Goal: Task Accomplishment & Management: Complete application form

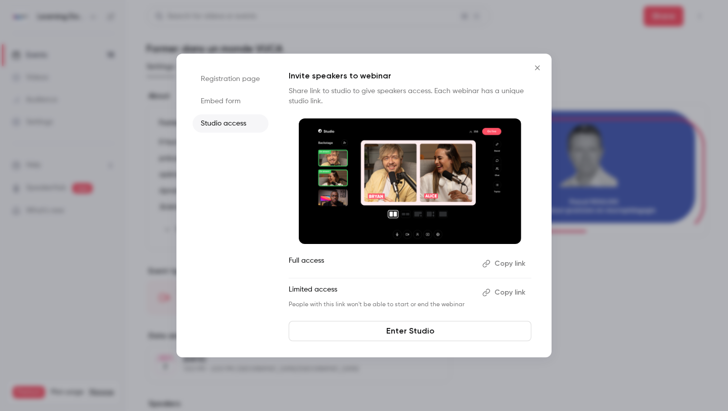
click at [532, 67] on icon "Close" at bounding box center [537, 68] width 12 height 8
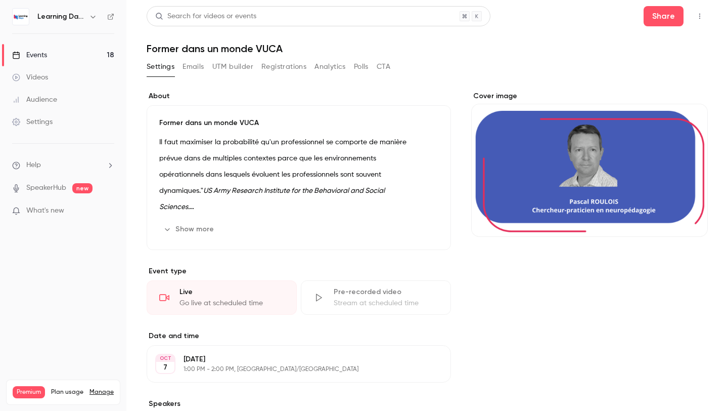
click at [92, 56] on link "Events 18" at bounding box center [63, 55] width 126 height 22
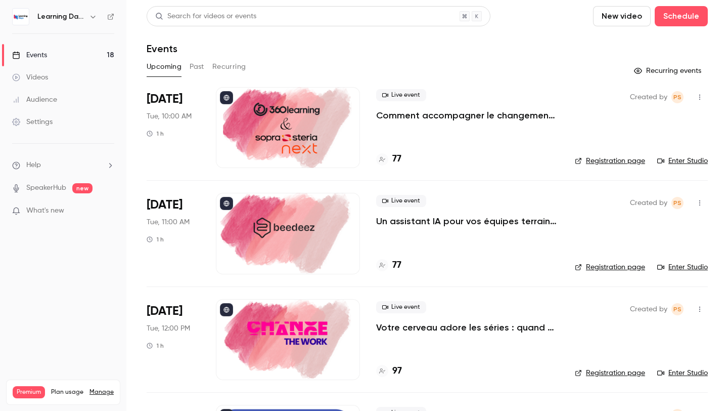
click at [78, 74] on link "Videos" at bounding box center [63, 77] width 126 height 22
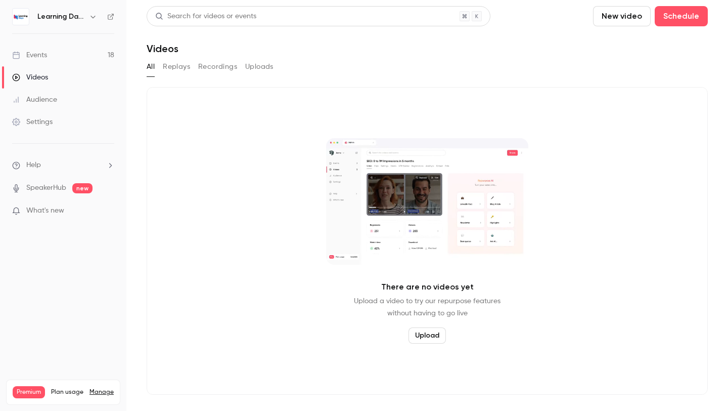
click at [71, 91] on link "Audience" at bounding box center [63, 99] width 126 height 22
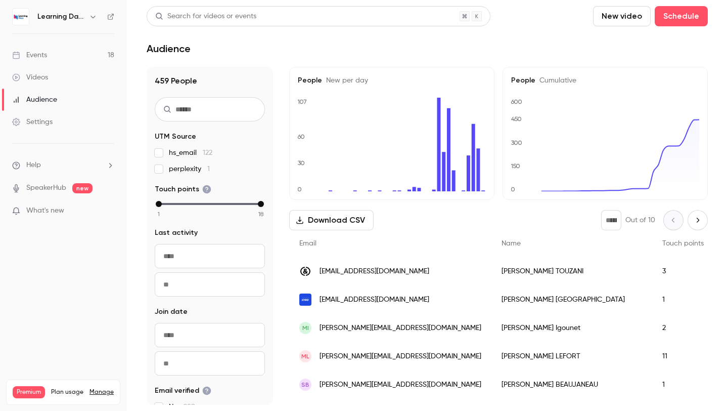
click at [68, 115] on link "Settings" at bounding box center [63, 122] width 126 height 22
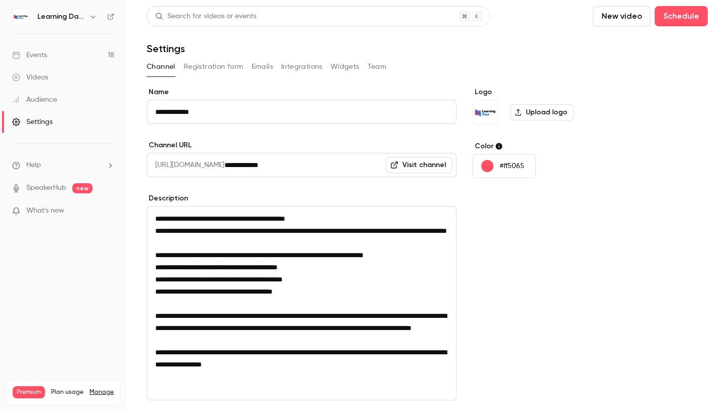
scroll to position [123, 0]
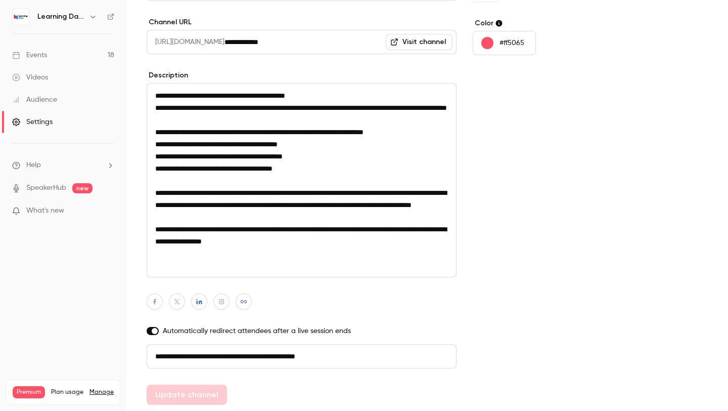
click at [54, 168] on li "Help" at bounding box center [63, 165] width 102 height 11
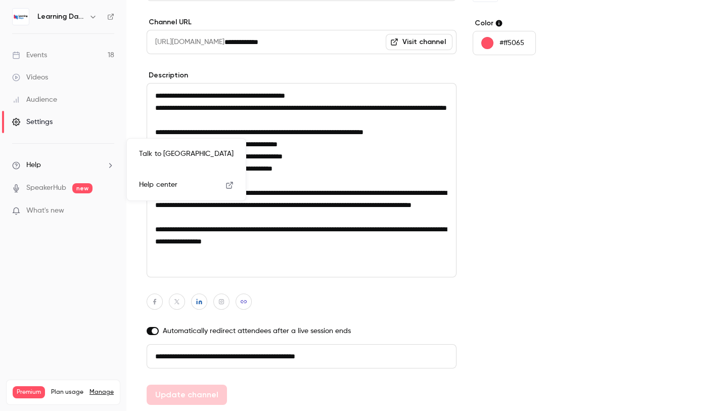
click at [52, 188] on div at bounding box center [364, 205] width 728 height 411
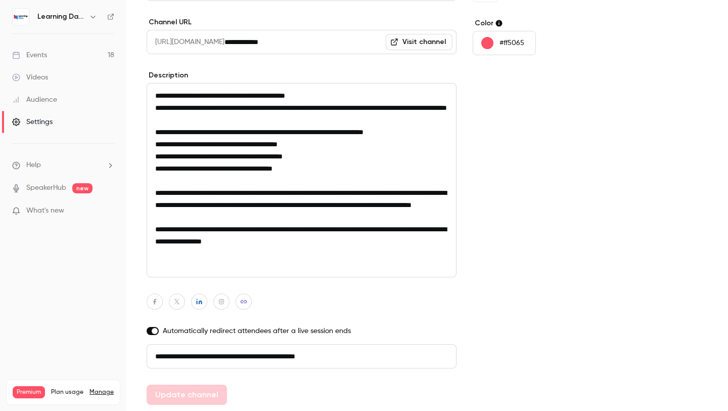
click at [52, 188] on link "SpeakerHub" at bounding box center [46, 188] width 40 height 11
click at [52, 57] on link "Events 18" at bounding box center [63, 55] width 126 height 22
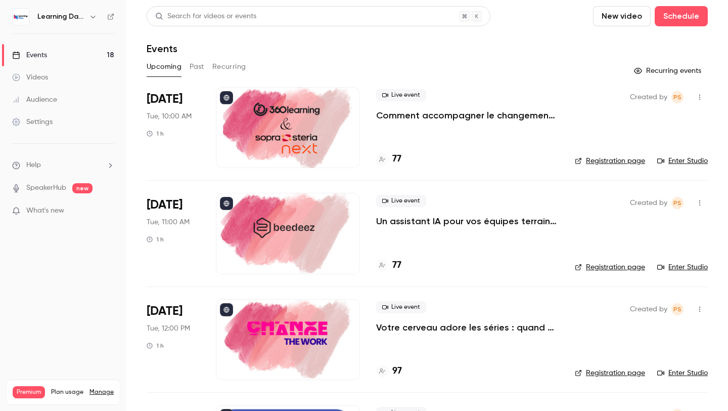
click at [629, 13] on button "New video" at bounding box center [622, 16] width 58 height 20
click at [627, 51] on li "Record" at bounding box center [650, 44] width 109 height 26
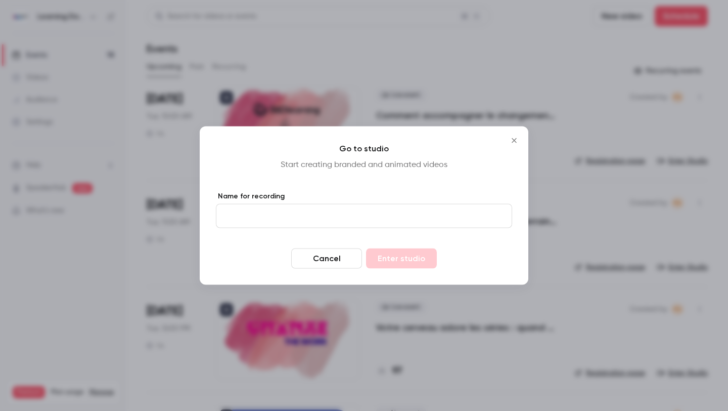
click at [513, 143] on icon "Close" at bounding box center [514, 141] width 12 height 8
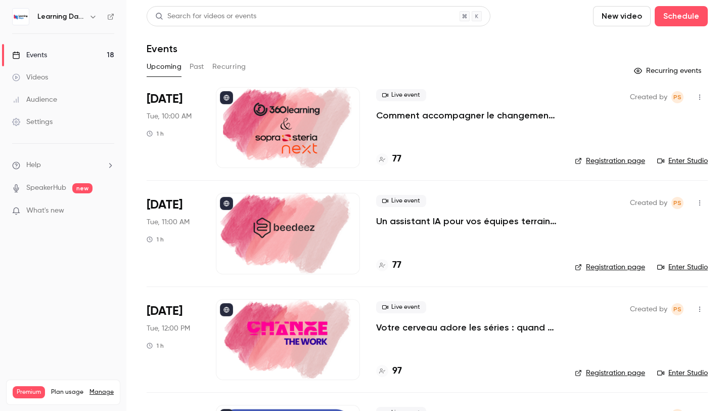
click at [676, 29] on header "Search for videos or events New video Schedule Events" at bounding box center [427, 30] width 561 height 49
click at [676, 22] on button "Schedule" at bounding box center [681, 16] width 53 height 20
click at [663, 41] on div "One time event" at bounding box center [660, 44] width 77 height 10
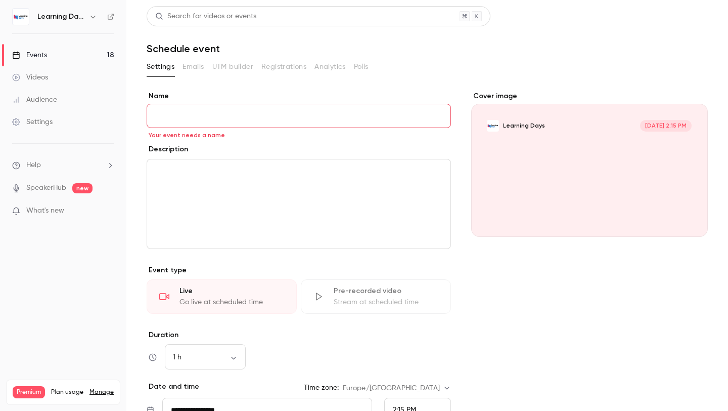
click at [58, 52] on link "Events 18" at bounding box center [63, 55] width 126 height 22
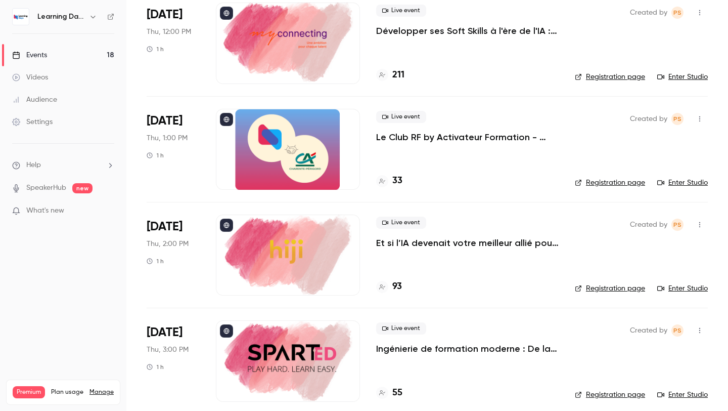
scroll to position [1574, 0]
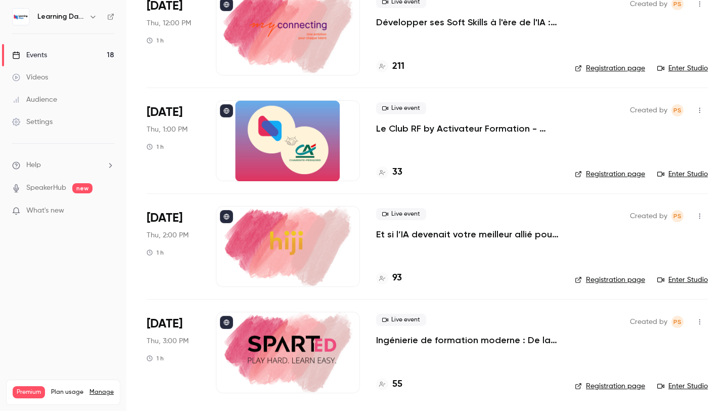
click at [273, 252] on div at bounding box center [288, 246] width 144 height 81
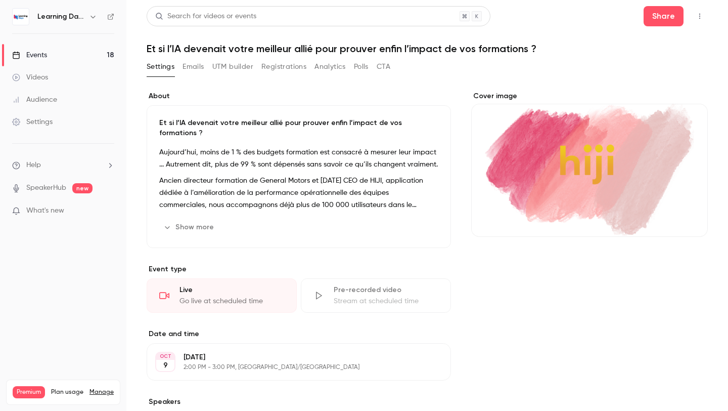
click at [115, 18] on nav "Learning Days Events 18 Videos Audience Settings Help SpeakerHub new What's new…" at bounding box center [63, 205] width 126 height 411
click at [114, 18] on icon at bounding box center [110, 16] width 7 height 7
click at [46, 56] on div "Events" at bounding box center [29, 55] width 35 height 10
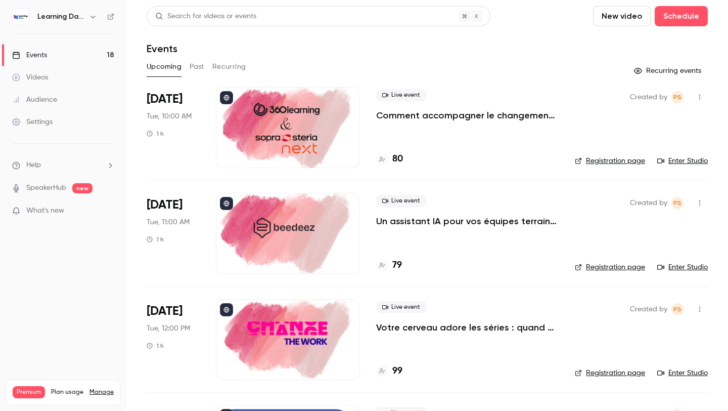
click at [41, 74] on div "Videos" at bounding box center [30, 77] width 36 height 10
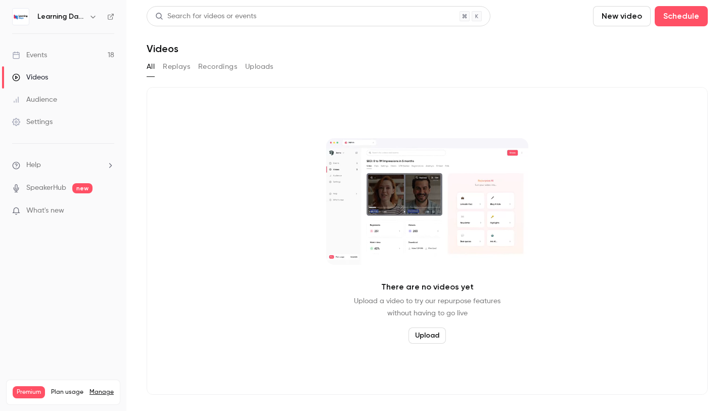
click at [52, 19] on h6 "Learning Days" at bounding box center [61, 17] width 48 height 10
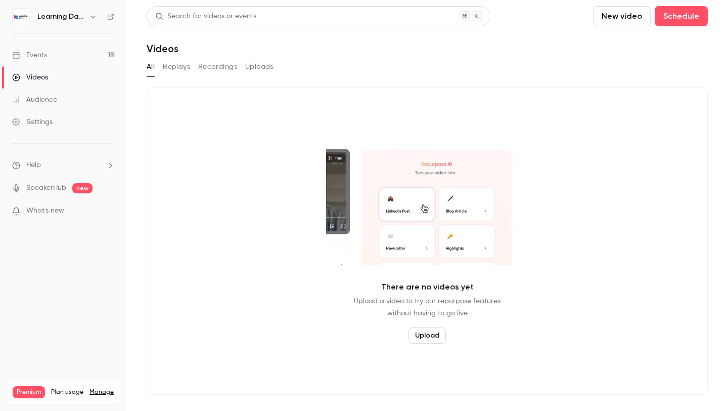
click at [38, 163] on span "Help" at bounding box center [33, 165] width 15 height 11
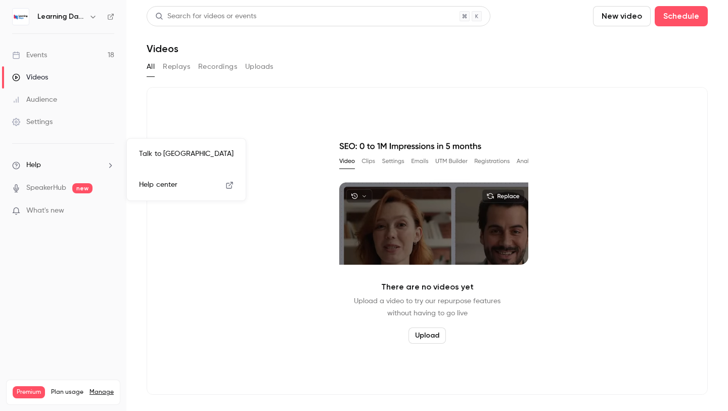
click at [70, 91] on div at bounding box center [364, 205] width 728 height 411
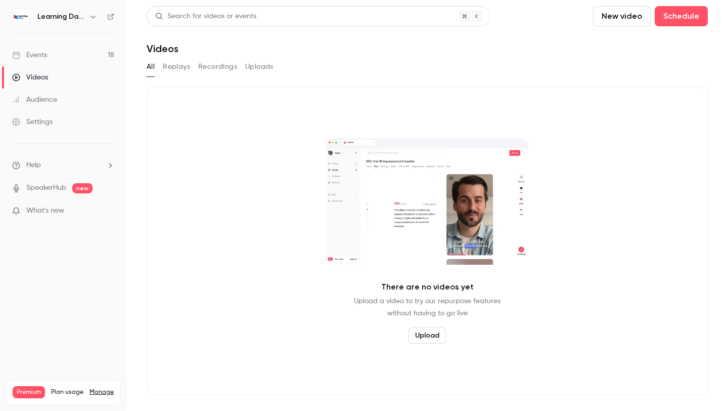
click at [56, 49] on link "Events 18" at bounding box center [63, 55] width 126 height 22
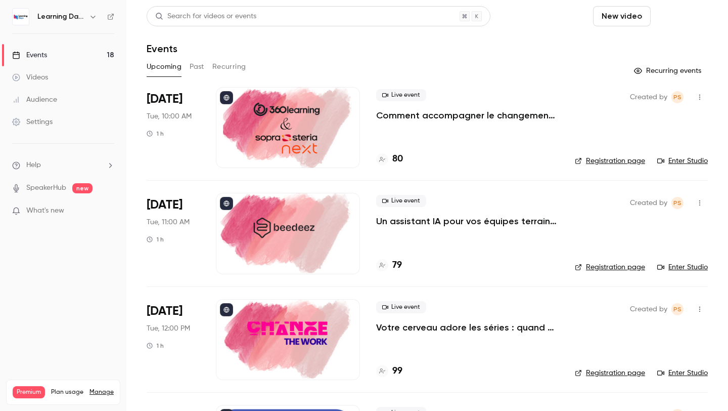
drag, startPoint x: 620, startPoint y: 14, endPoint x: 676, endPoint y: 21, distance: 56.0
click at [676, 21] on div "New video Schedule" at bounding box center [650, 16] width 115 height 20
click at [676, 21] on button "Schedule" at bounding box center [681, 16] width 53 height 20
click at [632, 42] on div "One time event" at bounding box center [660, 44] width 77 height 10
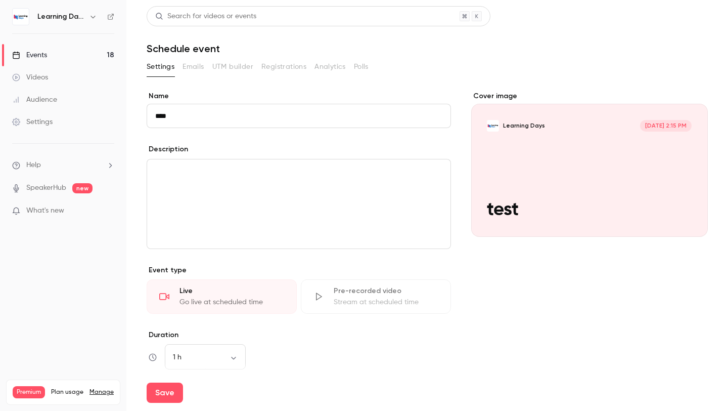
type input "****"
click at [156, 182] on div "editor" at bounding box center [298, 203] width 303 height 89
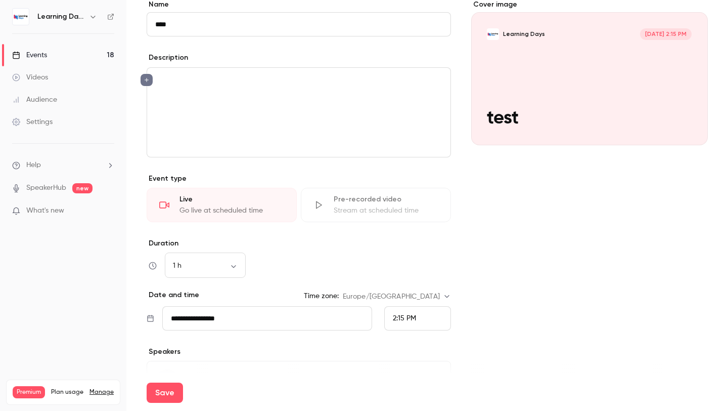
scroll to position [121, 0]
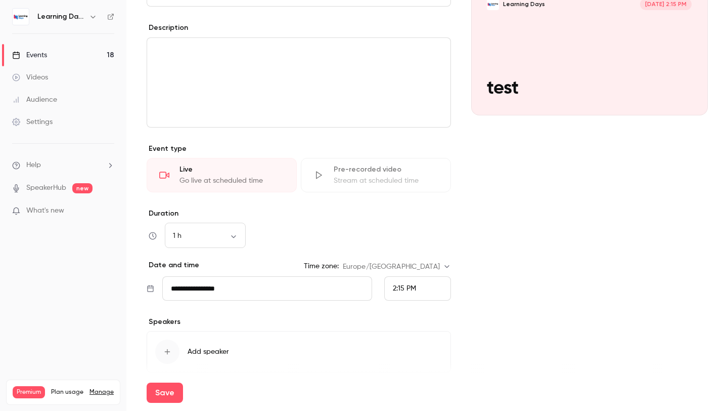
click at [187, 221] on div "Duration 1 h ** ​" at bounding box center [299, 227] width 304 height 39
click at [197, 242] on div "1 h ** ​" at bounding box center [205, 235] width 81 height 24
click at [234, 234] on body "**********" at bounding box center [364, 205] width 728 height 411
click at [199, 283] on li "30 min" at bounding box center [205, 289] width 81 height 26
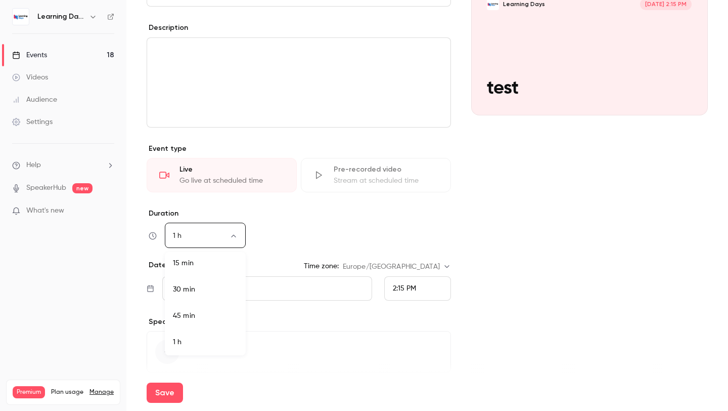
type input "**"
click at [296, 239] on div "30 min ** ​" at bounding box center [299, 235] width 304 height 24
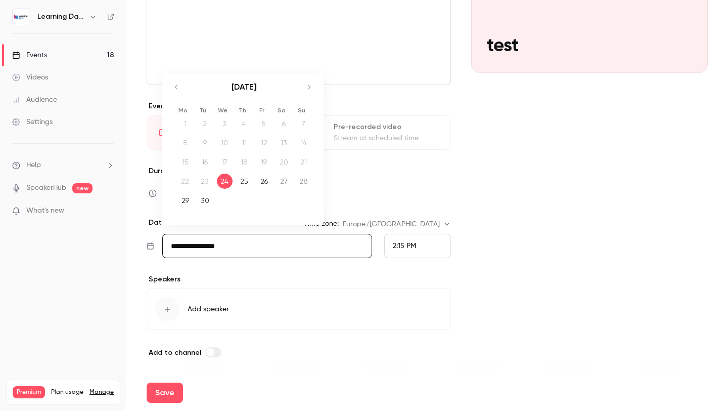
click at [296, 249] on input "**********" at bounding box center [267, 246] width 210 height 24
click at [246, 181] on div "25" at bounding box center [245, 180] width 16 height 15
type input "**********"
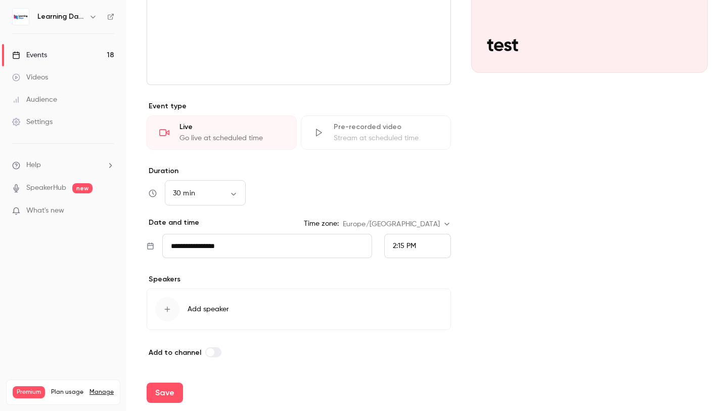
click at [436, 247] on div "2:15 PM" at bounding box center [417, 246] width 67 height 24
click at [409, 107] on li "9:30 AM" at bounding box center [418, 101] width 66 height 27
click at [166, 390] on button "Save" at bounding box center [165, 392] width 36 height 20
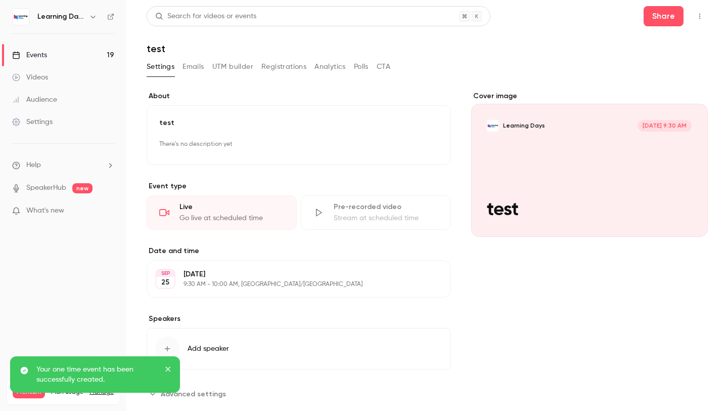
click at [196, 66] on button "Emails" at bounding box center [193, 67] width 21 height 16
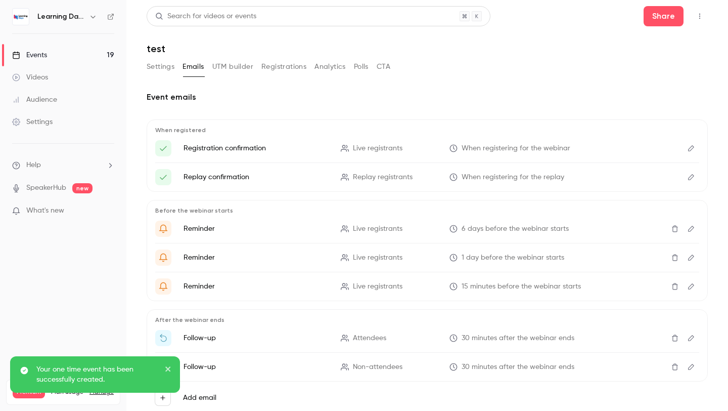
click at [171, 68] on button "Settings" at bounding box center [161, 67] width 28 height 16
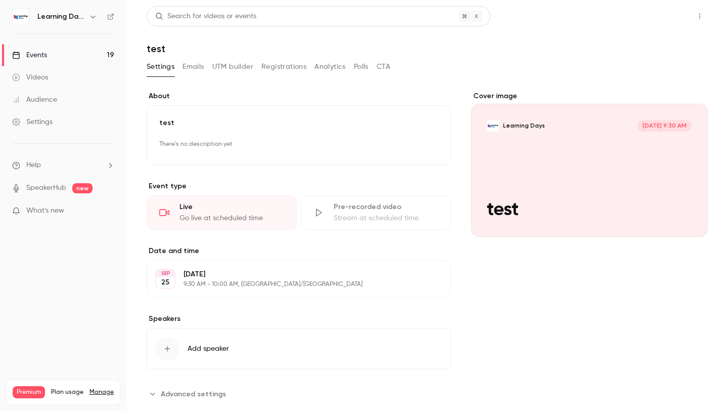
click at [651, 19] on button "Share" at bounding box center [664, 16] width 40 height 20
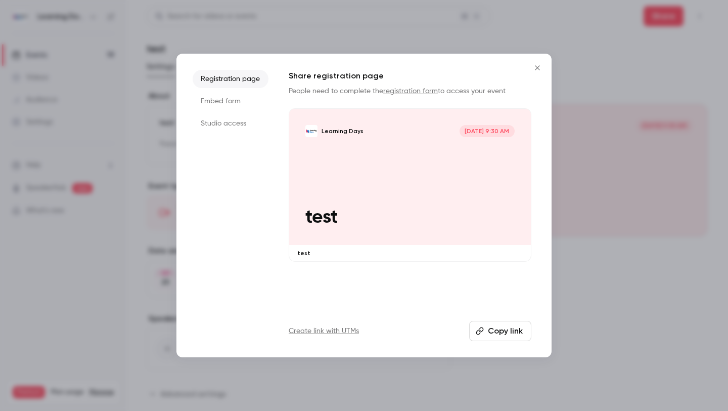
click at [547, 62] on div "Registration page Embed form Studio access Share registration page People need …" at bounding box center [363, 205] width 375 height 303
click at [537, 63] on button "Close" at bounding box center [537, 68] width 20 height 20
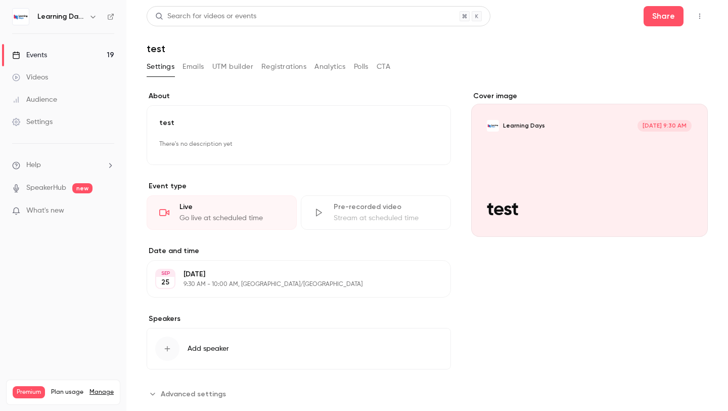
click at [498, 279] on div "Cover image Learning Days [DATE] 9:30 AM test" at bounding box center [589, 246] width 237 height 310
click at [657, 19] on button "Share" at bounding box center [664, 16] width 40 height 20
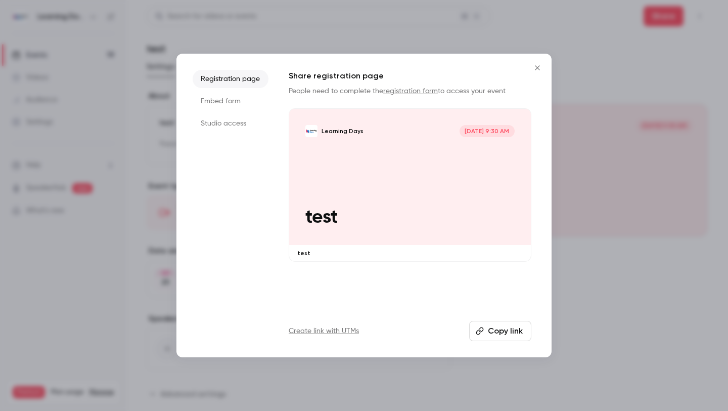
click at [410, 90] on link "registration form" at bounding box center [410, 90] width 55 height 7
click at [234, 102] on li "Embed form" at bounding box center [231, 101] width 76 height 18
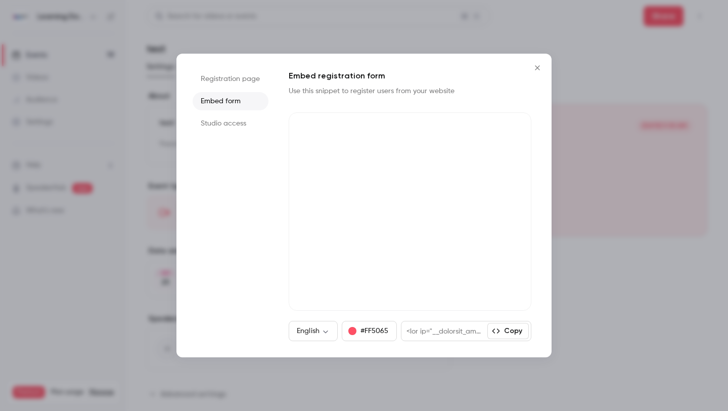
click at [230, 120] on li "Studio access" at bounding box center [231, 123] width 76 height 18
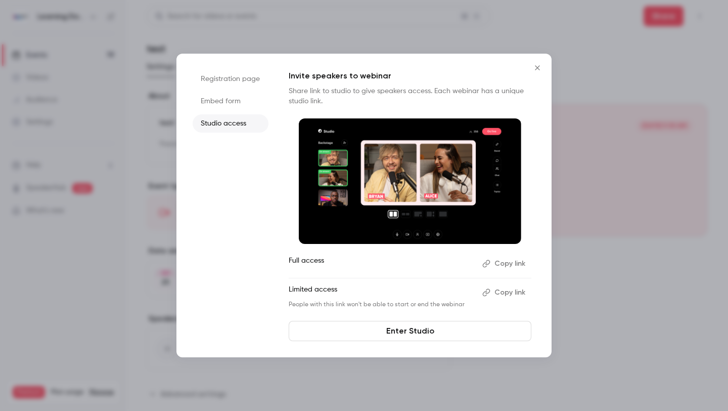
click at [465, 331] on link "Enter Studio" at bounding box center [410, 331] width 243 height 20
click at [495, 262] on button "Copy link" at bounding box center [504, 263] width 53 height 16
click at [536, 69] on icon "Close" at bounding box center [537, 68] width 12 height 8
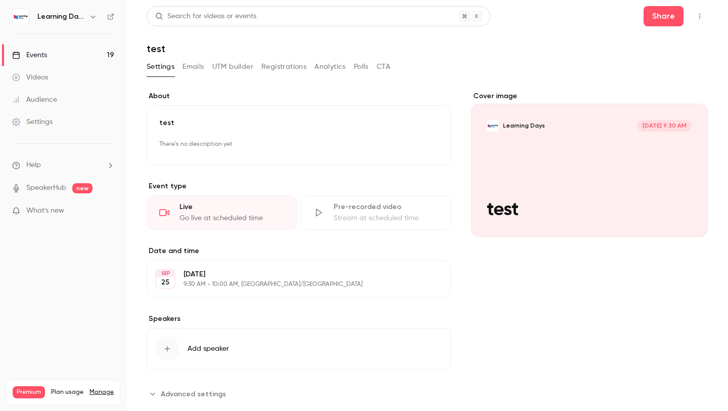
click at [67, 53] on link "Events 19" at bounding box center [63, 55] width 126 height 22
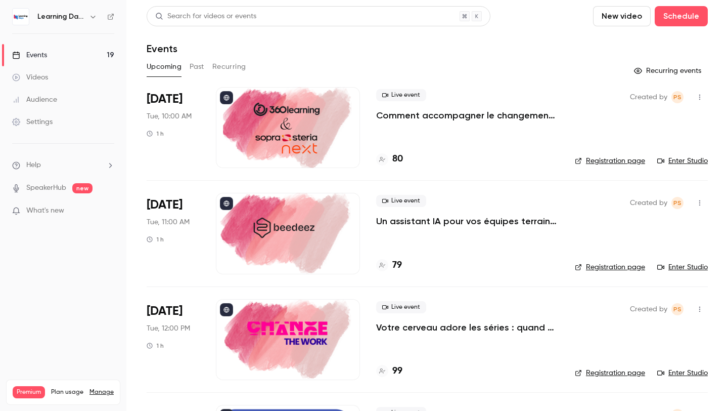
click at [56, 218] on ul "Help SpeakerHub new What's new" at bounding box center [63, 189] width 126 height 90
click at [56, 208] on span "What's new" at bounding box center [45, 210] width 38 height 11
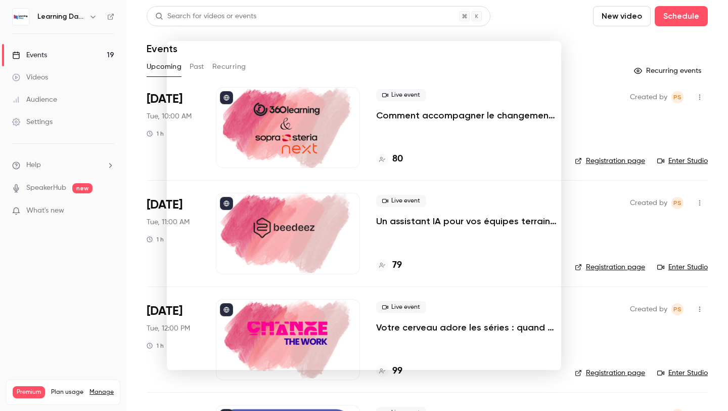
click at [585, 227] on div at bounding box center [364, 205] width 728 height 411
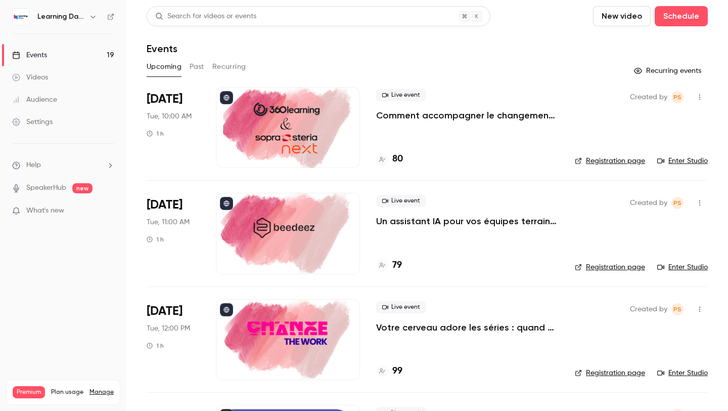
click at [73, 57] on link "Events 19" at bounding box center [63, 55] width 126 height 22
click at [687, 20] on button "Schedule" at bounding box center [681, 16] width 53 height 20
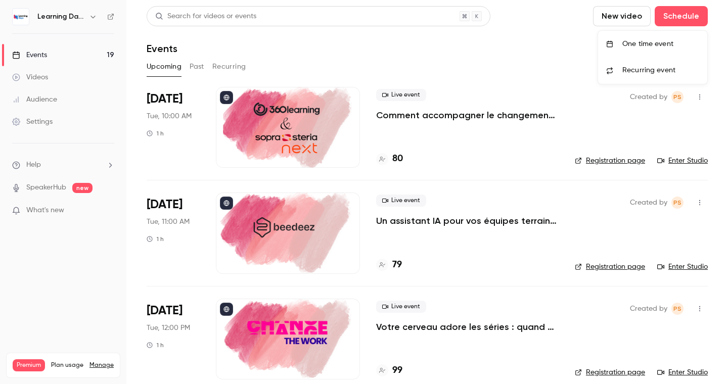
click at [684, 9] on div at bounding box center [364, 192] width 728 height 384
click at [660, 25] on button "Schedule" at bounding box center [681, 16] width 53 height 20
click at [644, 48] on div "One time event" at bounding box center [660, 44] width 77 height 10
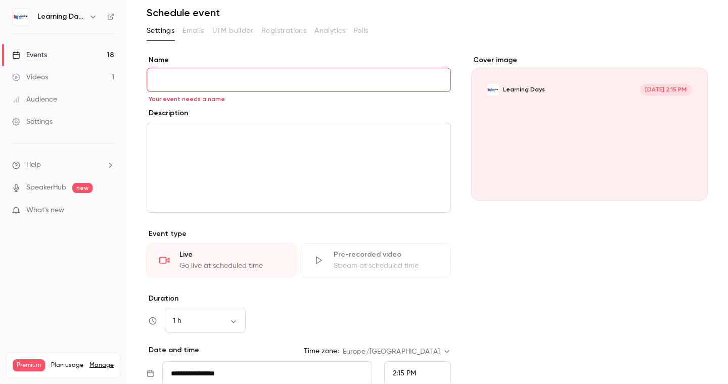
scroll to position [43, 0]
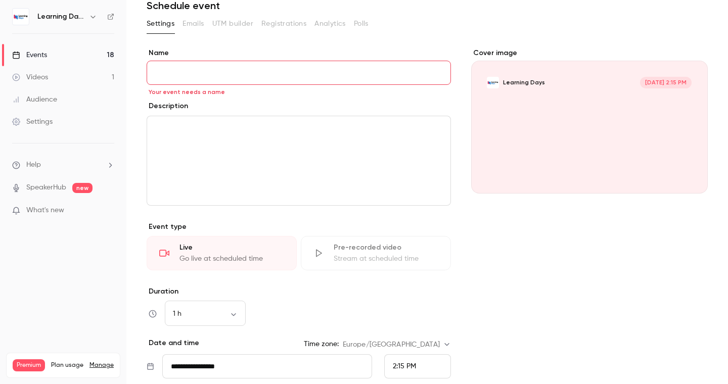
click at [84, 52] on link "Events 18" at bounding box center [63, 55] width 126 height 22
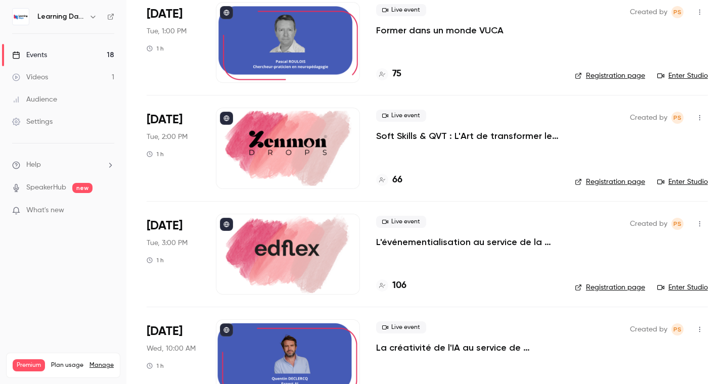
scroll to position [533, 0]
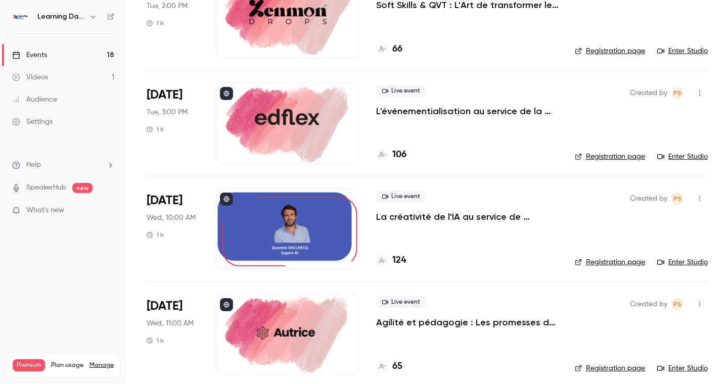
click at [302, 126] on div at bounding box center [288, 123] width 144 height 81
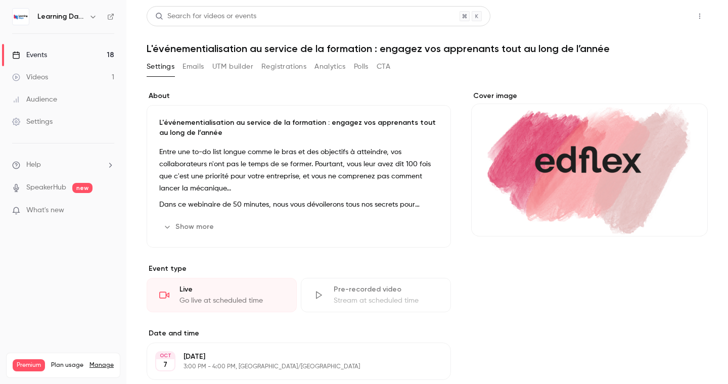
click at [668, 15] on button "Share" at bounding box center [664, 16] width 40 height 20
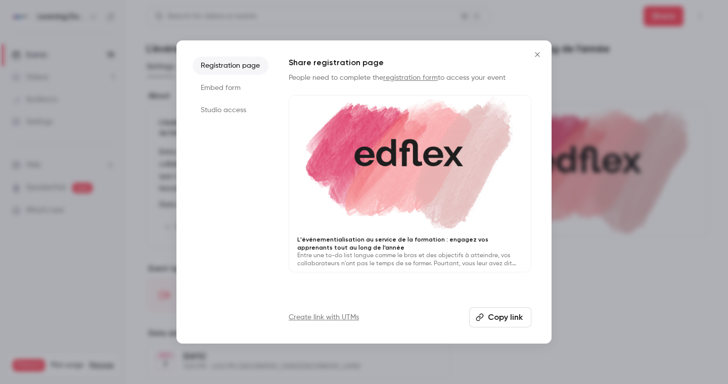
click at [236, 105] on li "Studio access" at bounding box center [231, 110] width 76 height 18
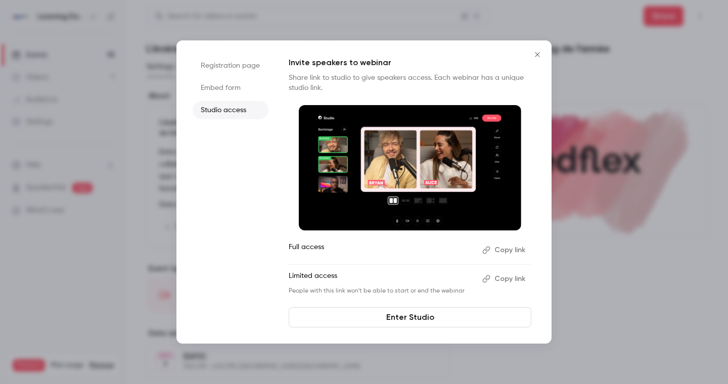
click at [501, 281] on button "Copy link" at bounding box center [504, 279] width 53 height 16
click at [395, 317] on link "Enter Studio" at bounding box center [410, 317] width 243 height 20
